Goal: Communication & Community: Share content

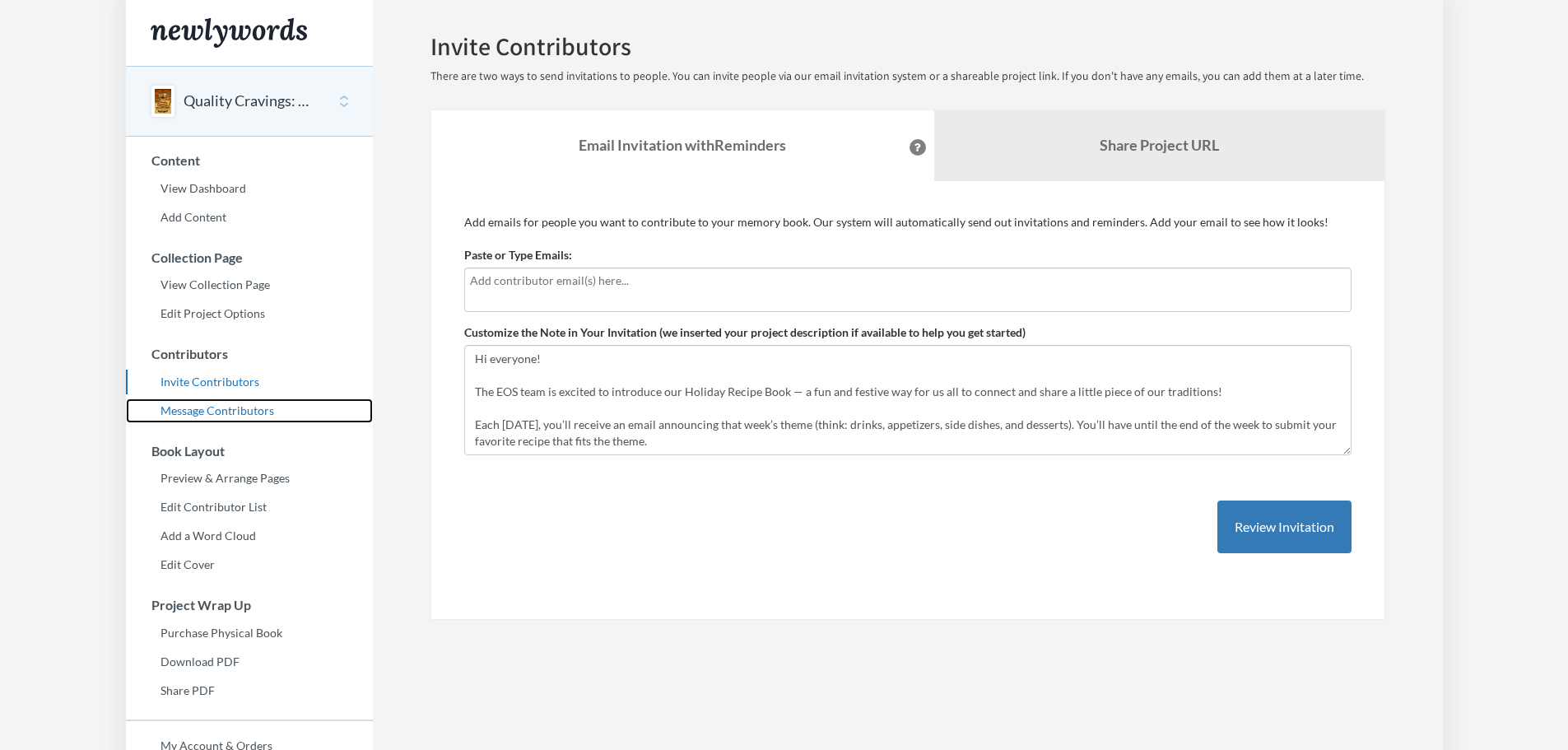
click at [206, 408] on link "Message Contributors" at bounding box center [249, 411] width 247 height 25
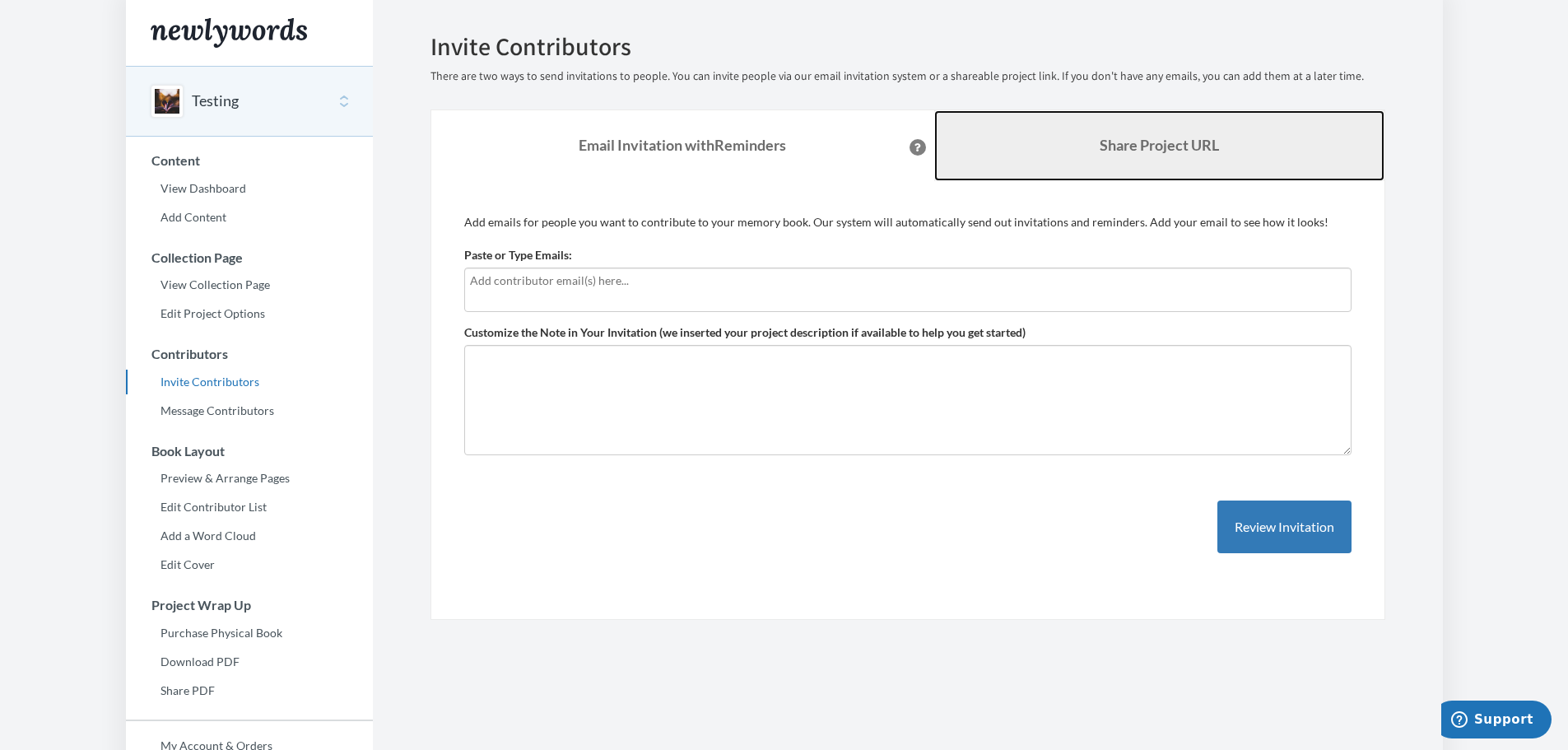
click at [1141, 148] on b "Share Project URL" at bounding box center [1159, 145] width 119 height 18
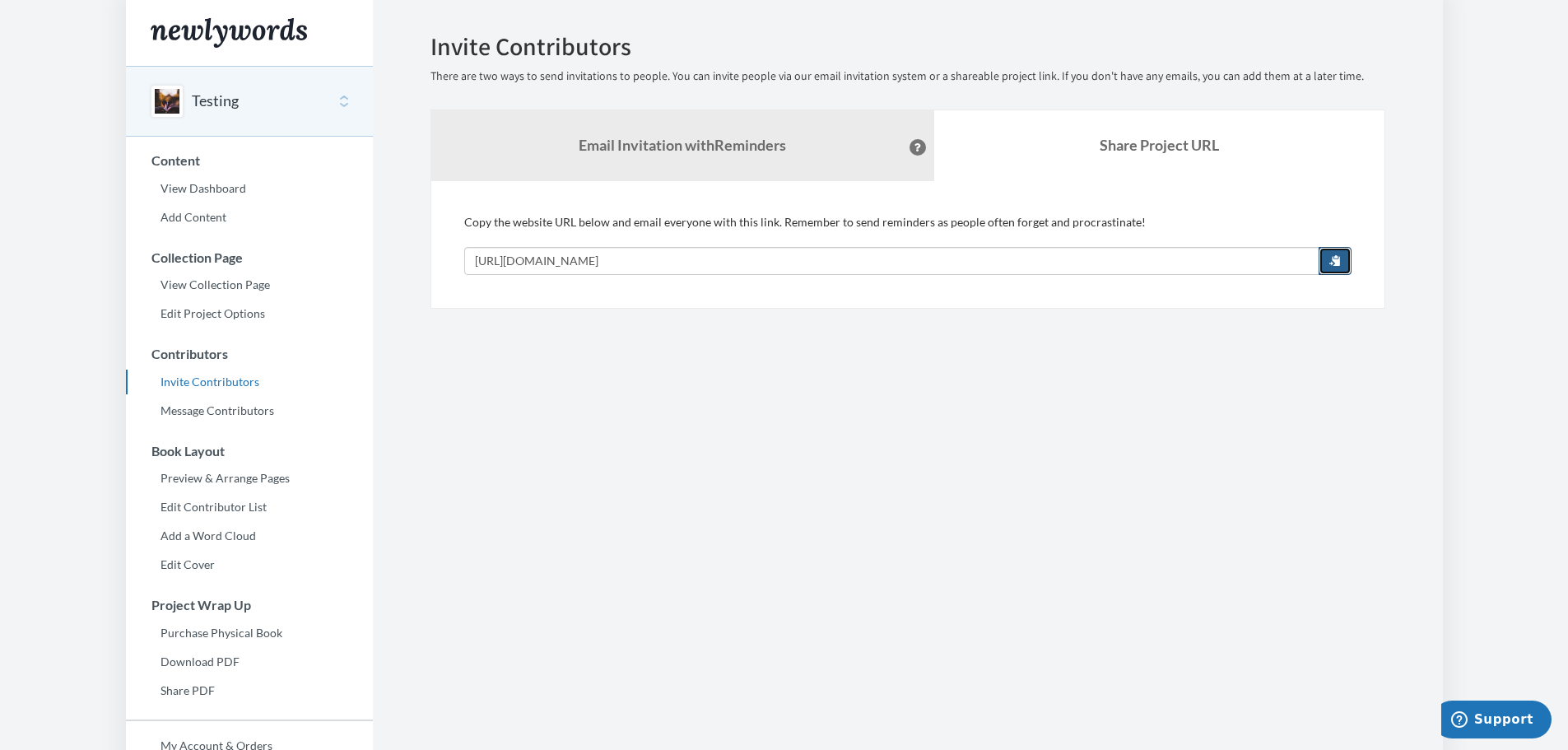
click at [1349, 253] on button "button" at bounding box center [1336, 261] width 33 height 28
click at [202, 107] on button "Testing" at bounding box center [215, 102] width 47 height 22
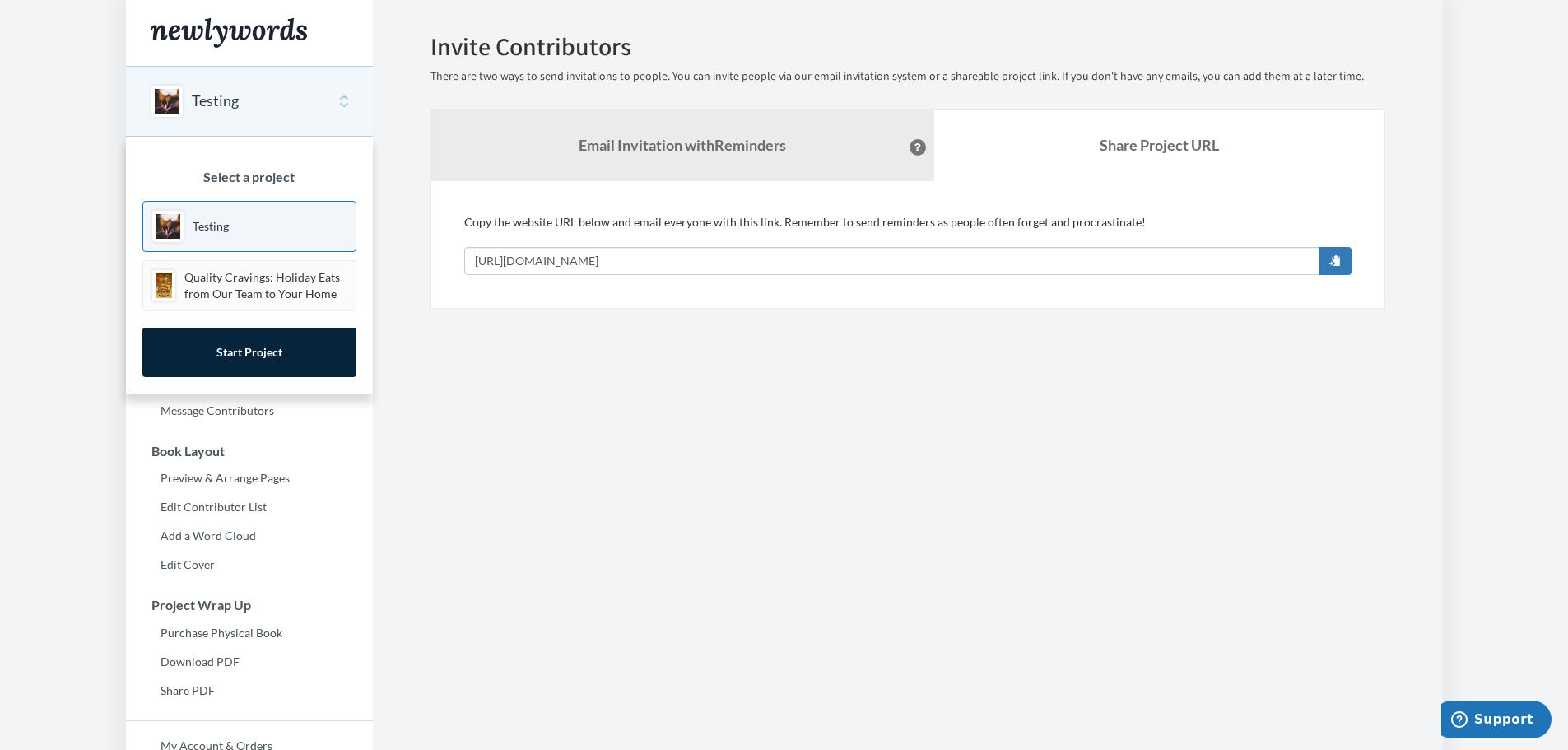
click at [202, 107] on button "Testing" at bounding box center [215, 102] width 47 height 22
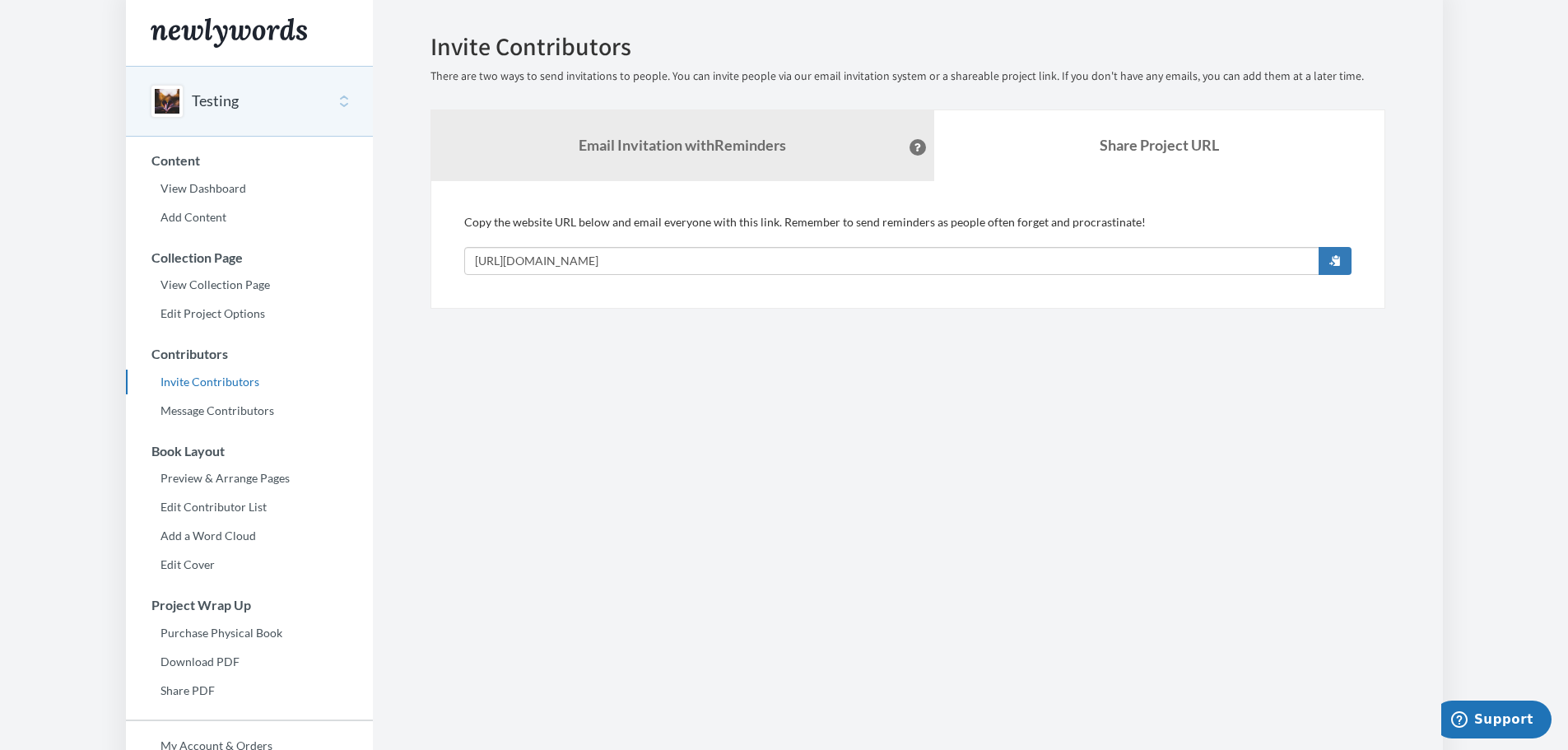
click at [202, 107] on button "Testing" at bounding box center [215, 102] width 47 height 22
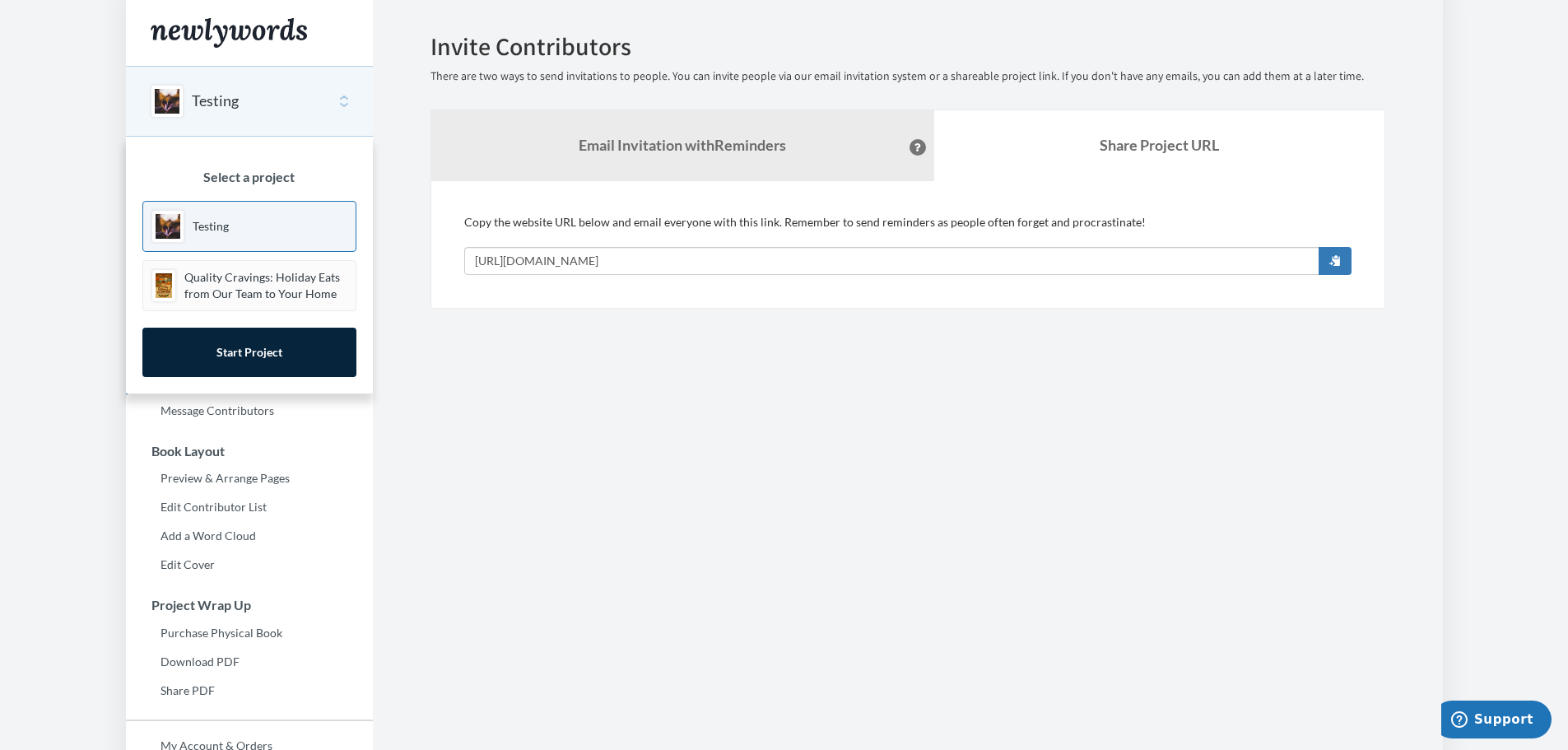
drag, startPoint x: 219, startPoint y: 168, endPoint x: 220, endPoint y: 176, distance: 8.1
click at [220, 172] on div "Select a project Testing Quality Cravings: Holiday Eats from Our Team to Your H…" at bounding box center [249, 265] width 247 height 257
click at [220, 176] on h3 "Select a project" at bounding box center [249, 178] width 214 height 15
click at [212, 298] on p "Quality Cravings: Holiday Eats from Our Team to Your Home" at bounding box center [266, 286] width 163 height 33
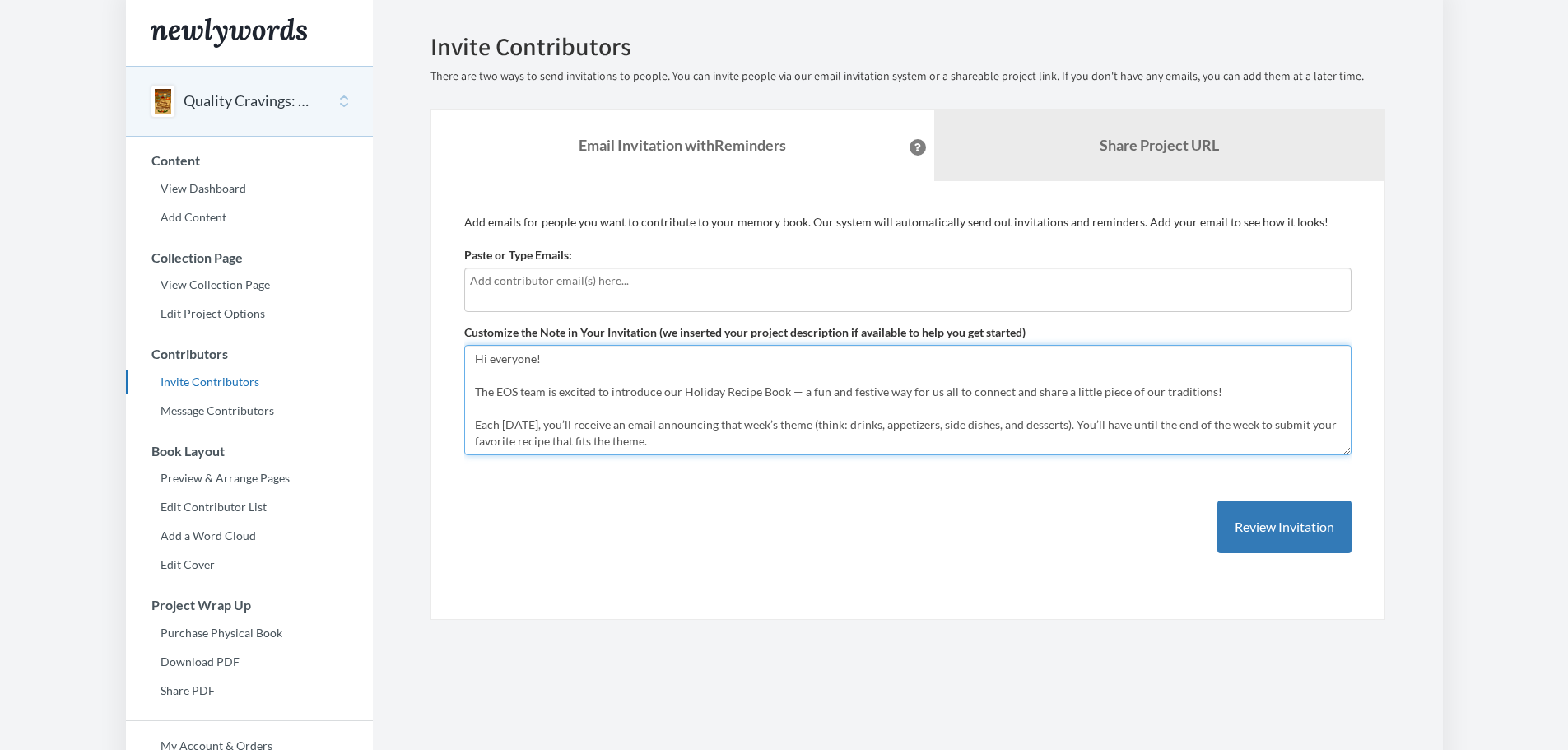
click at [672, 378] on textarea "Hi everyone! The EOS team is excited to introduce our Holiday Recipe Book — a f…" at bounding box center [907, 400] width 887 height 110
